Goal: Information Seeking & Learning: Check status

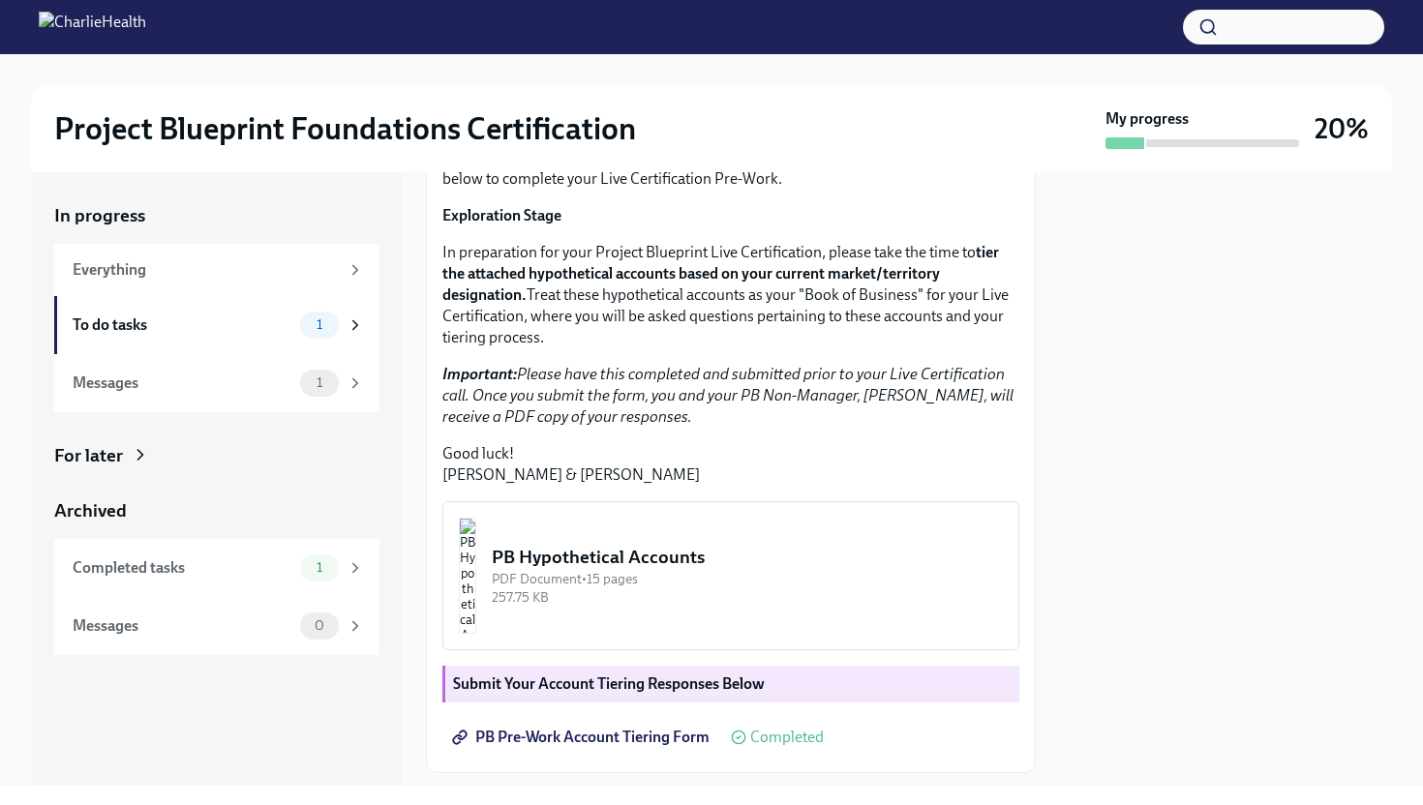
scroll to position [398, 0]
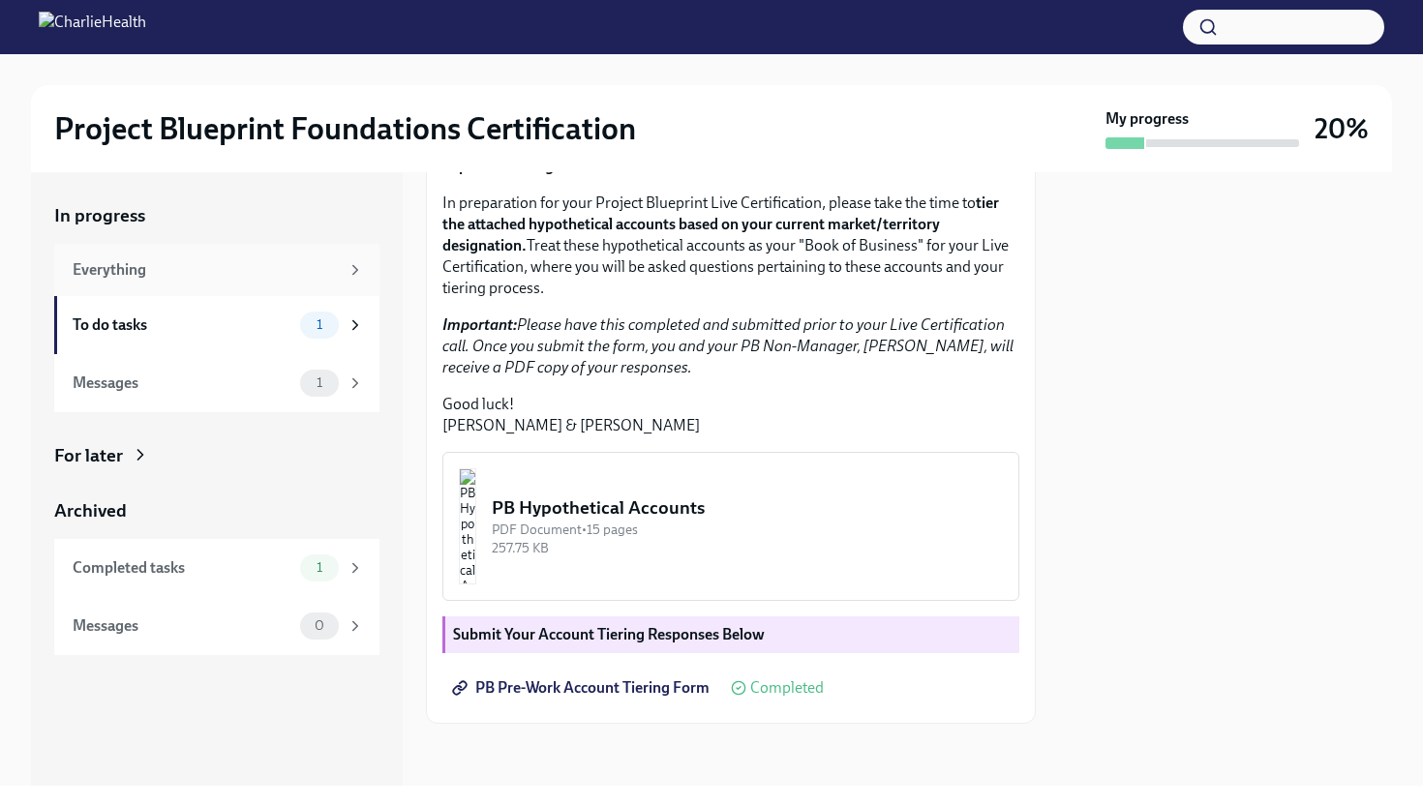
click at [248, 268] on div "Everything" at bounding box center [206, 269] width 266 height 21
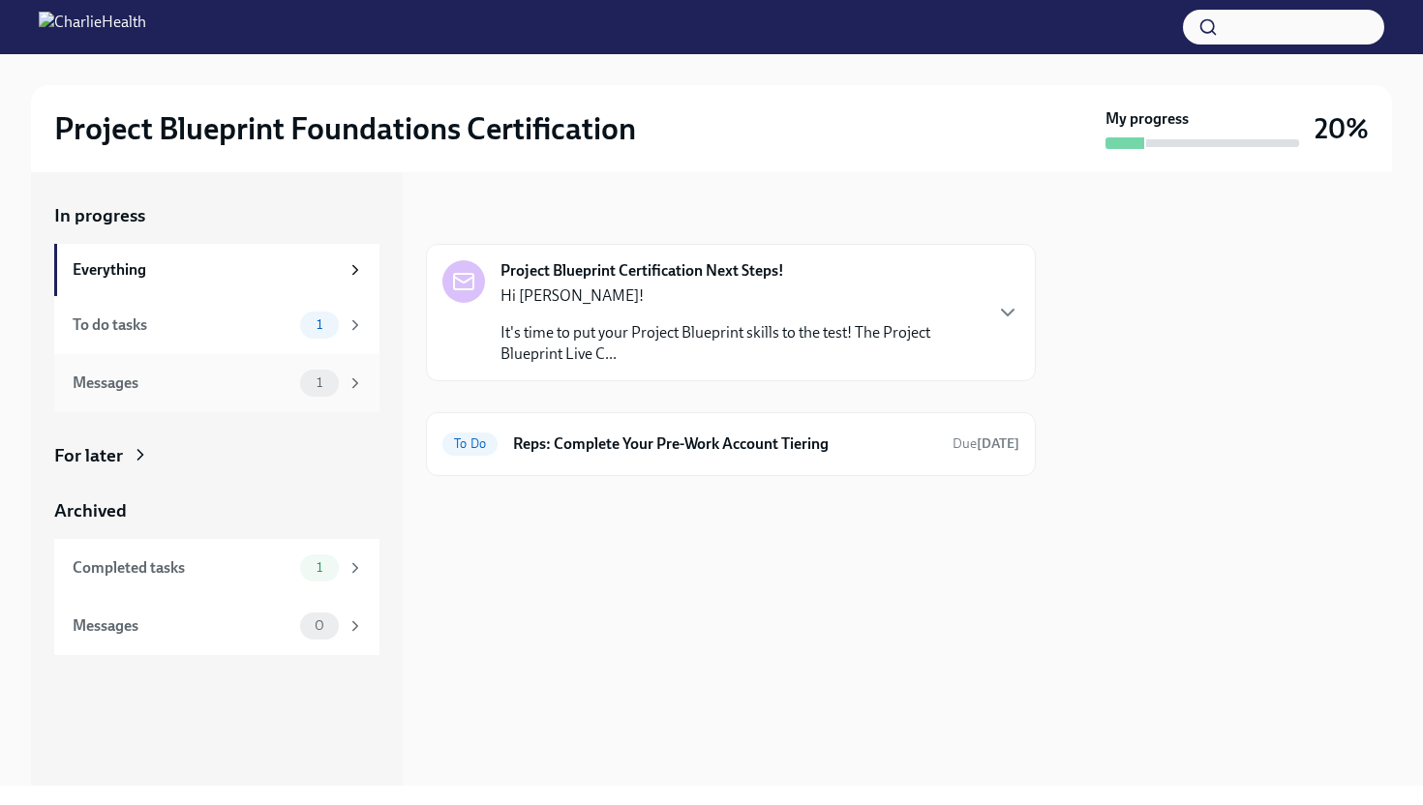
click at [193, 380] on div "Messages" at bounding box center [183, 383] width 220 height 21
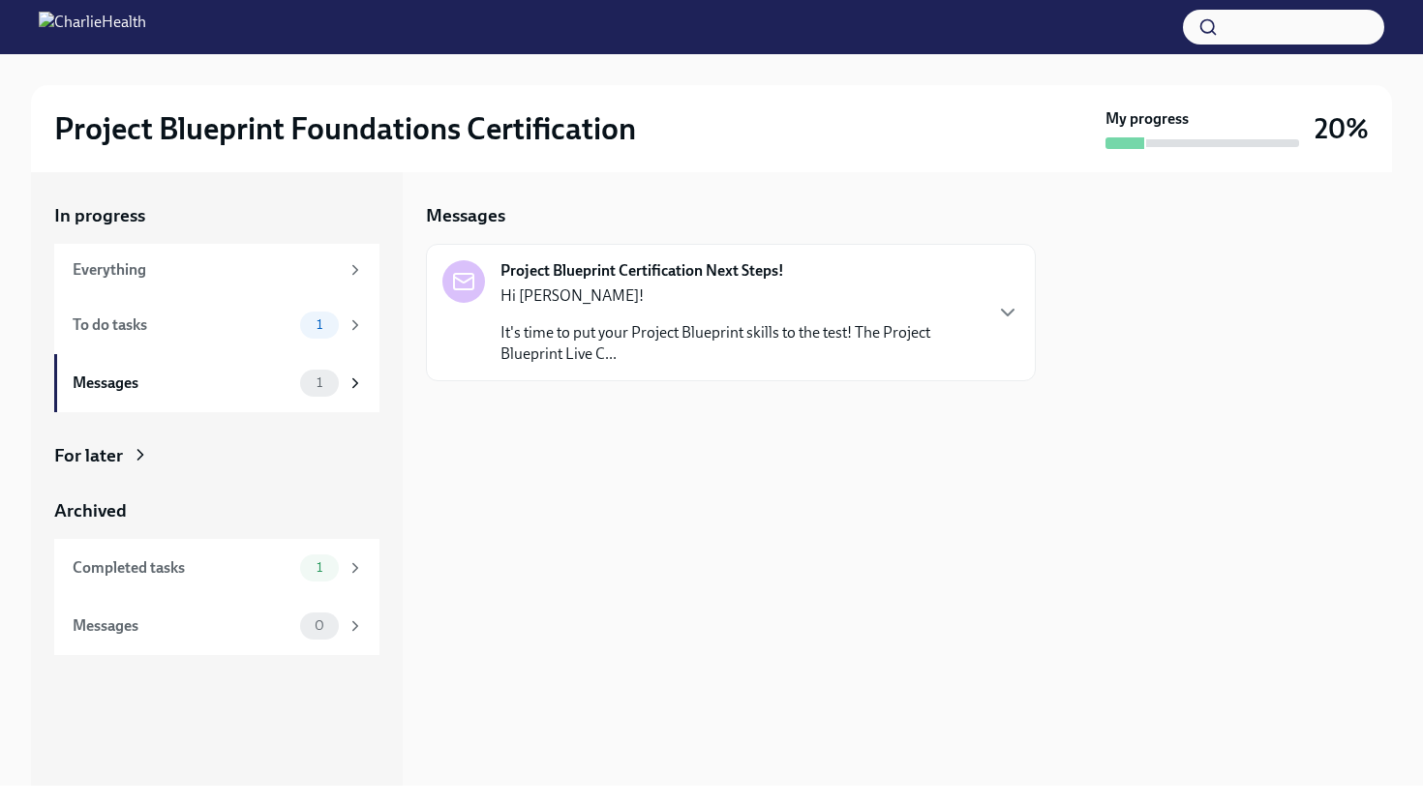
click at [698, 368] on div "Project Blueprint Certification Next Steps! Hi [PERSON_NAME]! It's time to put …" at bounding box center [731, 312] width 610 height 137
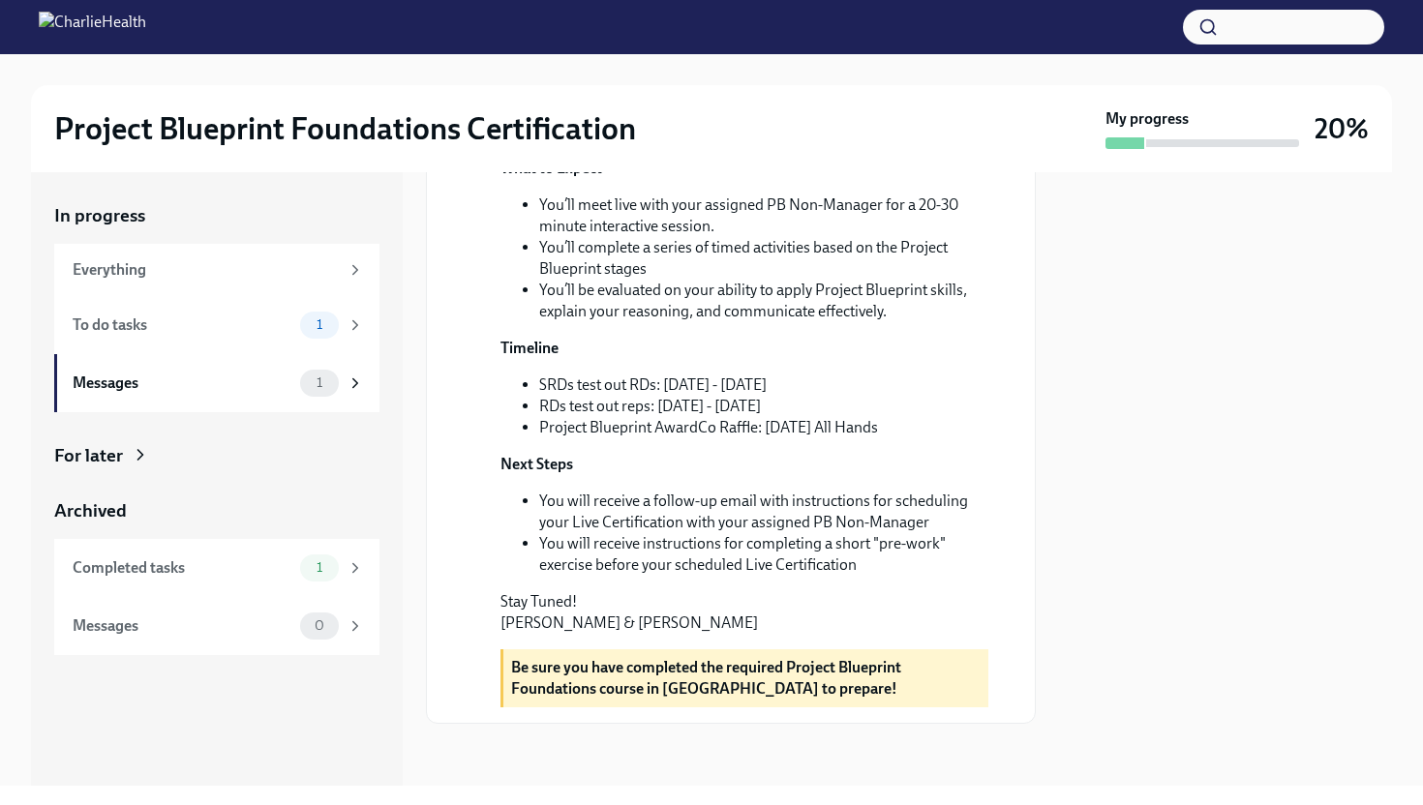
scroll to position [500, 0]
click at [204, 575] on div "Completed tasks" at bounding box center [183, 567] width 220 height 21
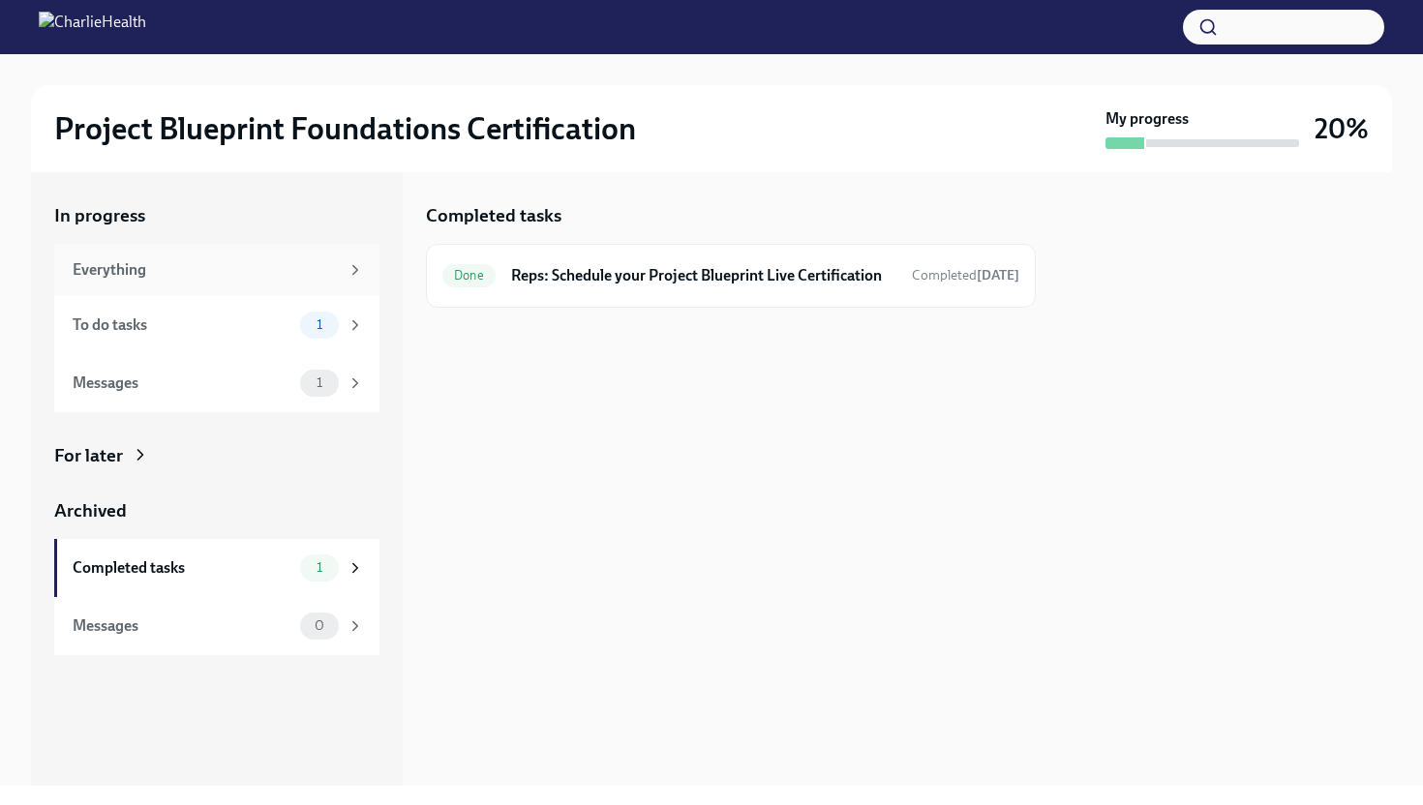
click at [201, 269] on div "Everything" at bounding box center [206, 269] width 266 height 21
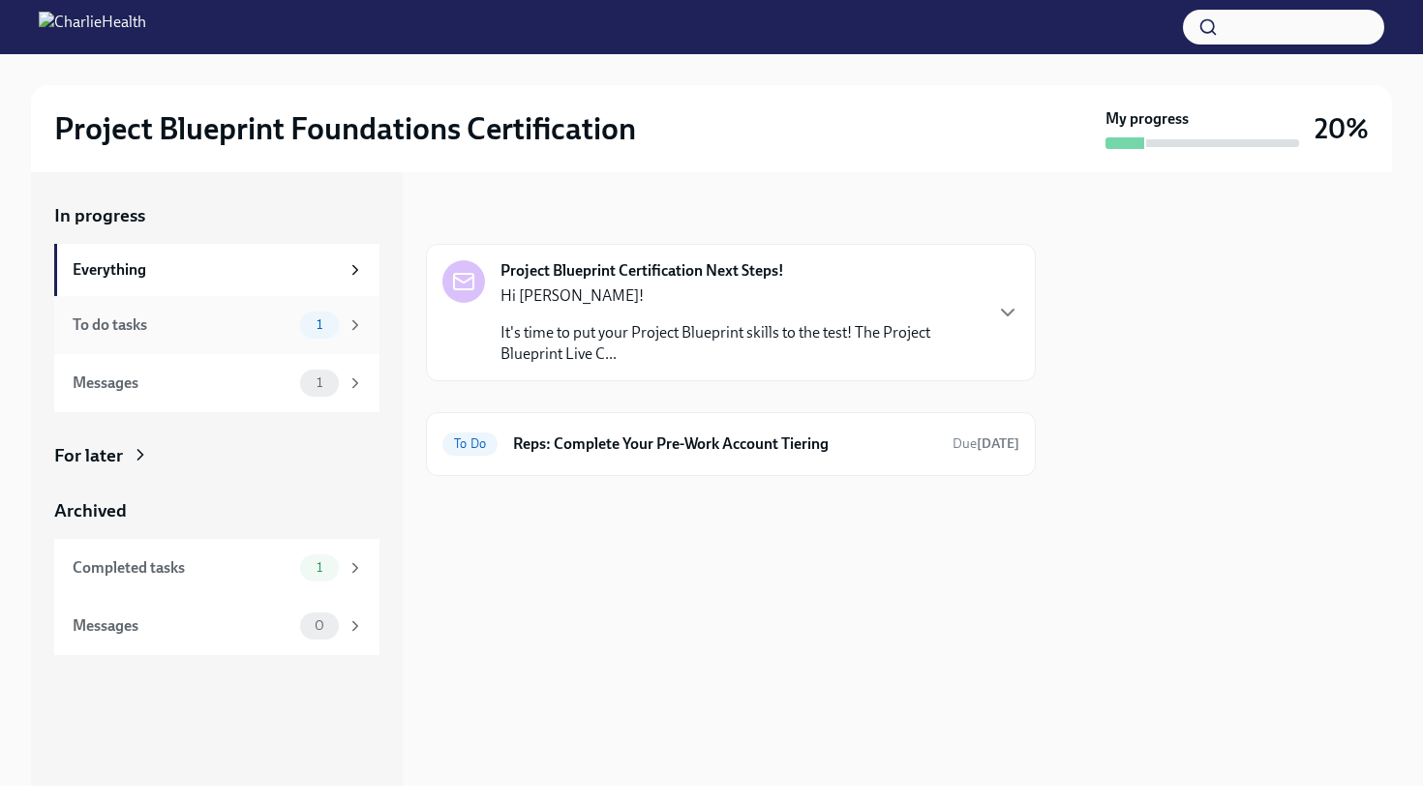
click at [237, 312] on div "To do tasks 1" at bounding box center [218, 325] width 291 height 27
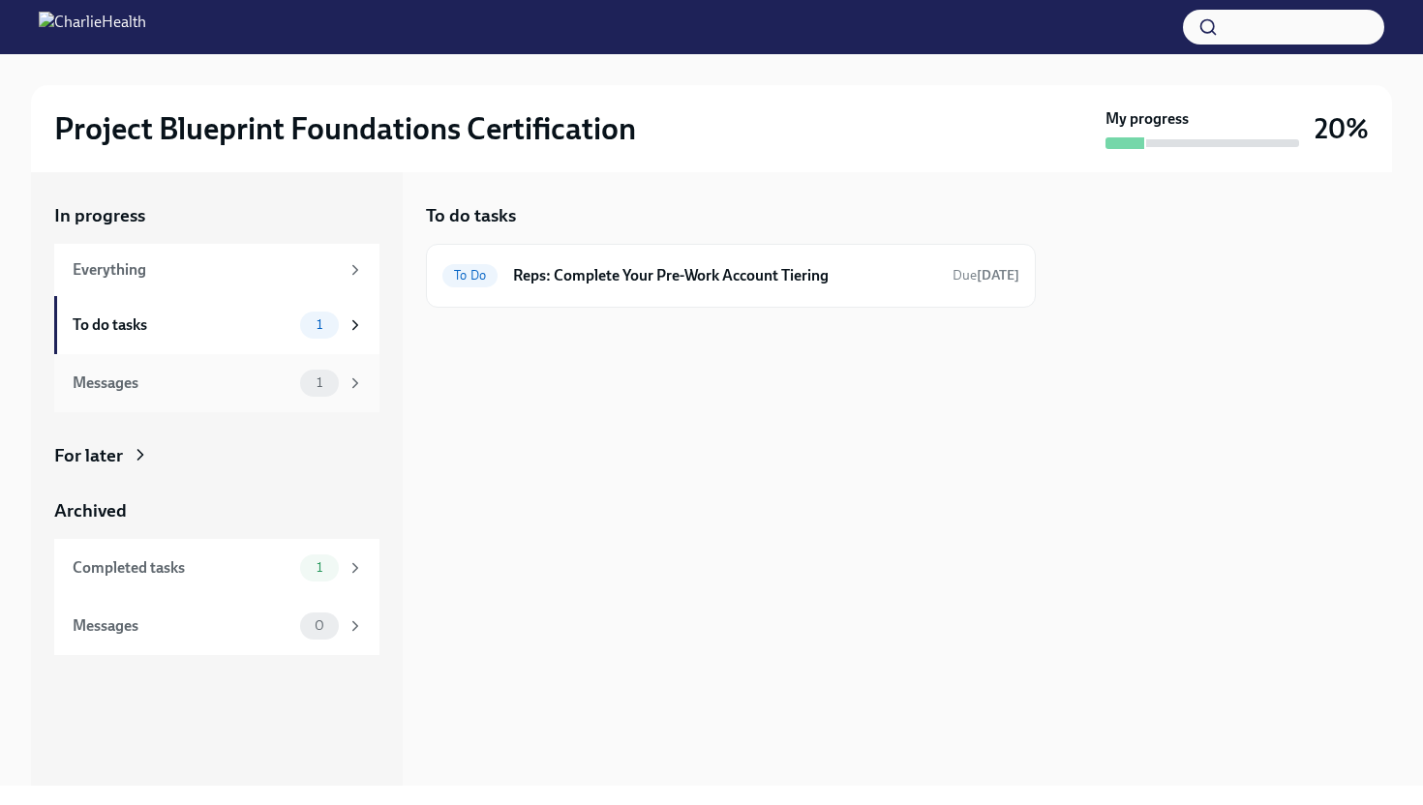
click at [219, 374] on div "Messages" at bounding box center [183, 383] width 220 height 21
